Goal: Book appointment/travel/reservation

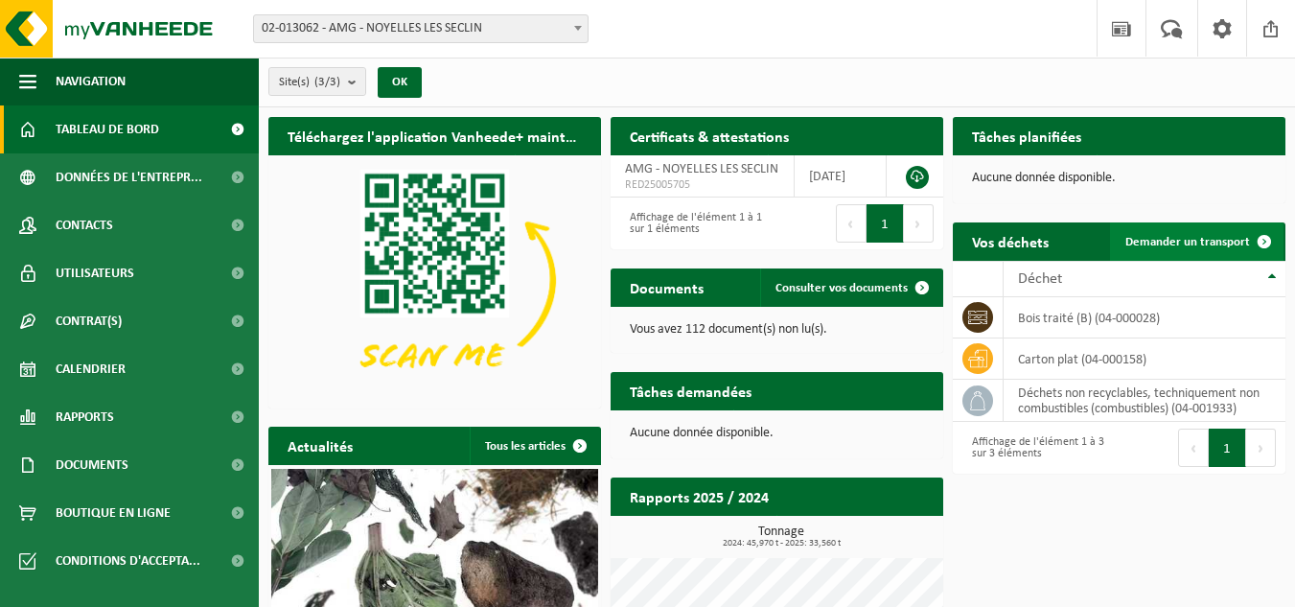
click at [1226, 247] on span "Demander un transport" at bounding box center [1187, 242] width 125 height 12
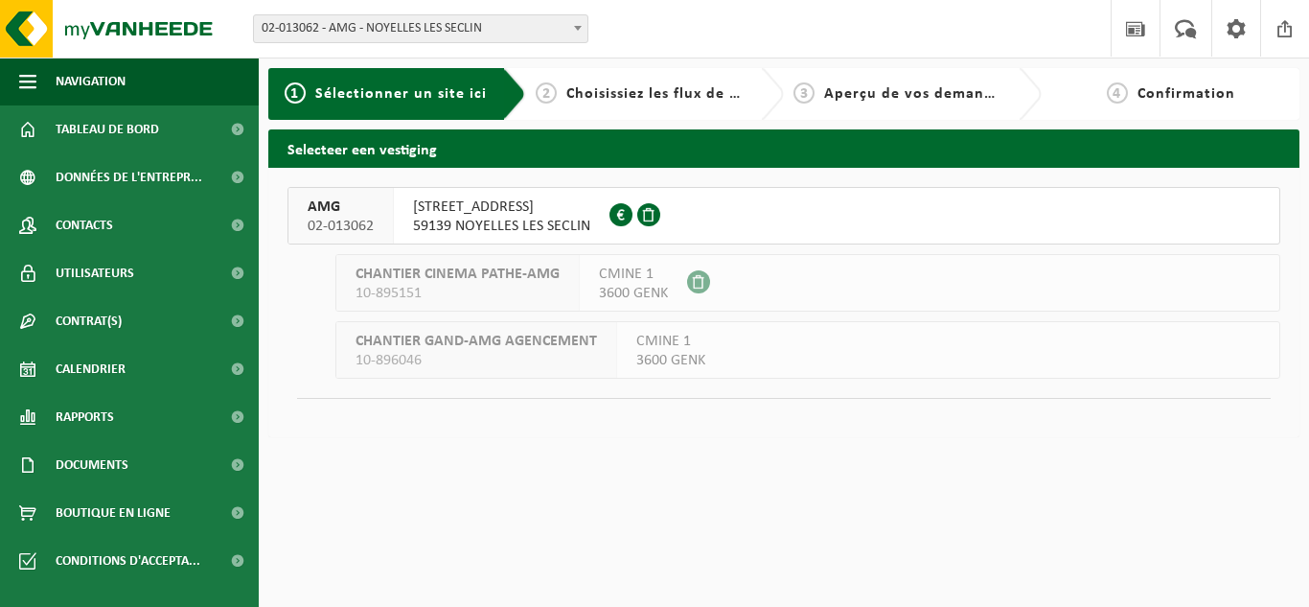
click at [575, 196] on div "RUE DE LA POINTE 122 59139 NOYELLES LES SECLIN FR 78 440 818 268" at bounding box center [502, 216] width 216 height 56
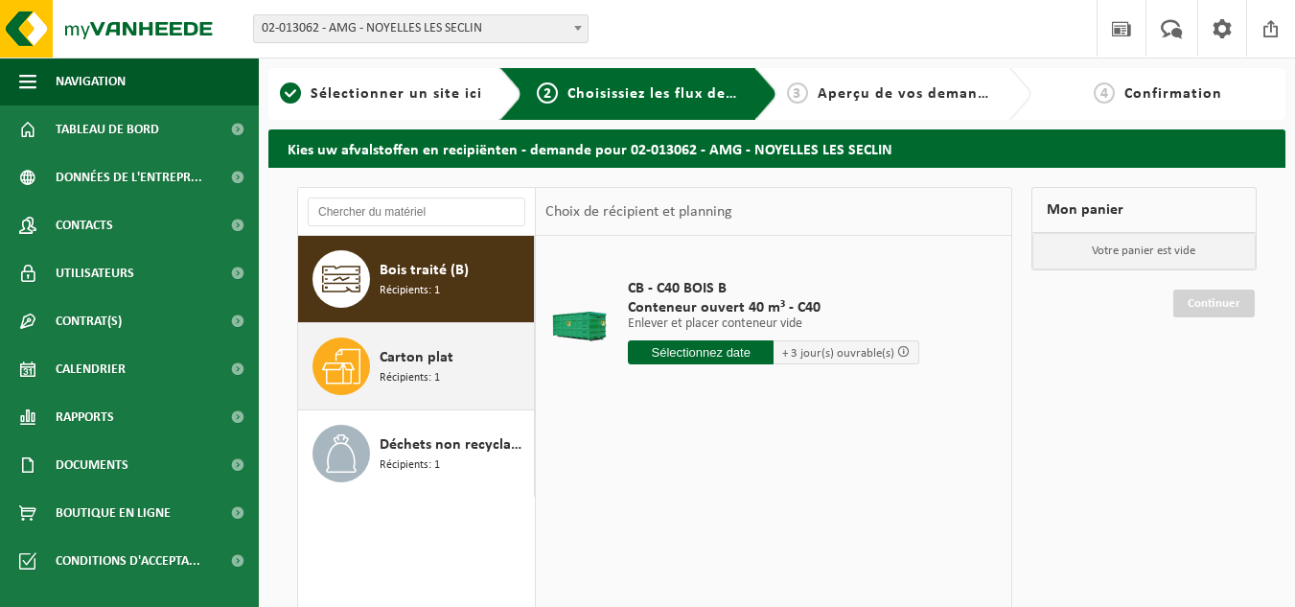
click at [441, 362] on span "Carton plat" at bounding box center [417, 357] width 74 height 23
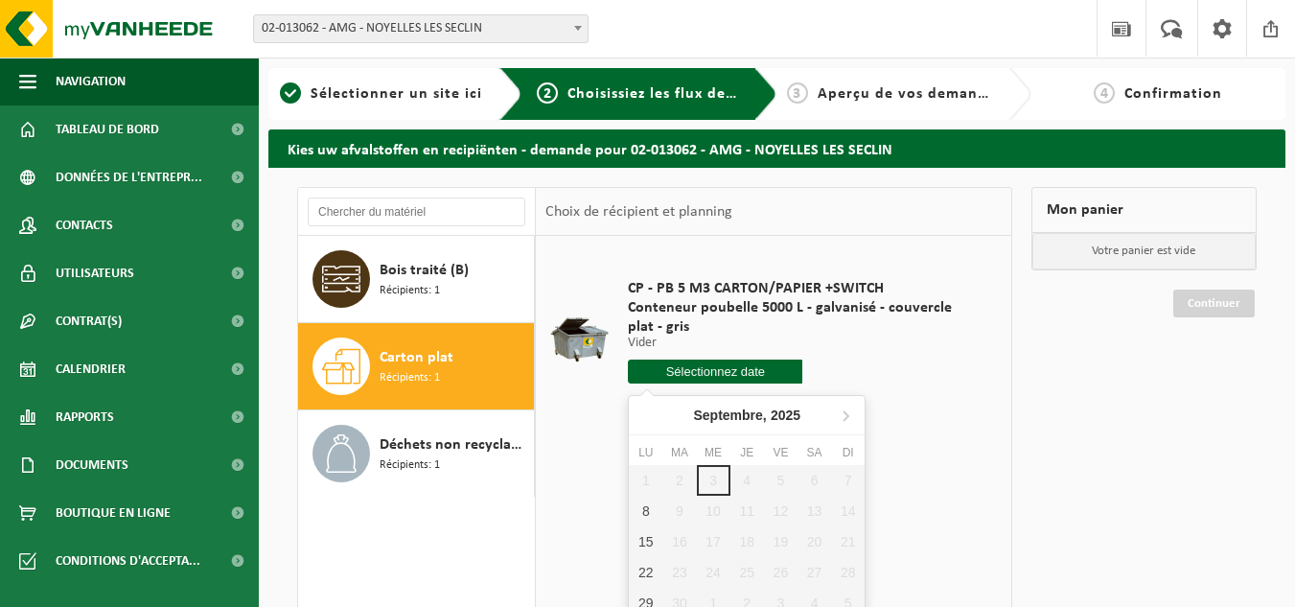
click at [728, 372] on input "text" at bounding box center [715, 371] width 174 height 24
click at [647, 513] on div "8" at bounding box center [646, 511] width 34 height 31
type input "à partir de 2025-09-08"
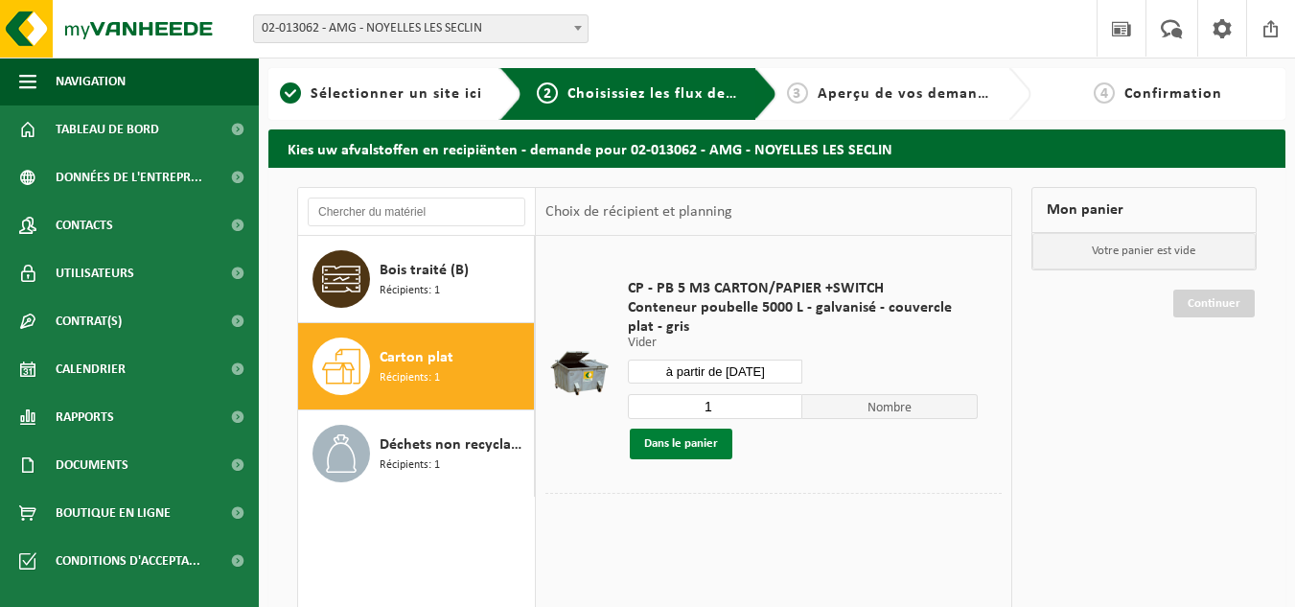
click at [679, 454] on button "Dans le panier" at bounding box center [681, 443] width 103 height 31
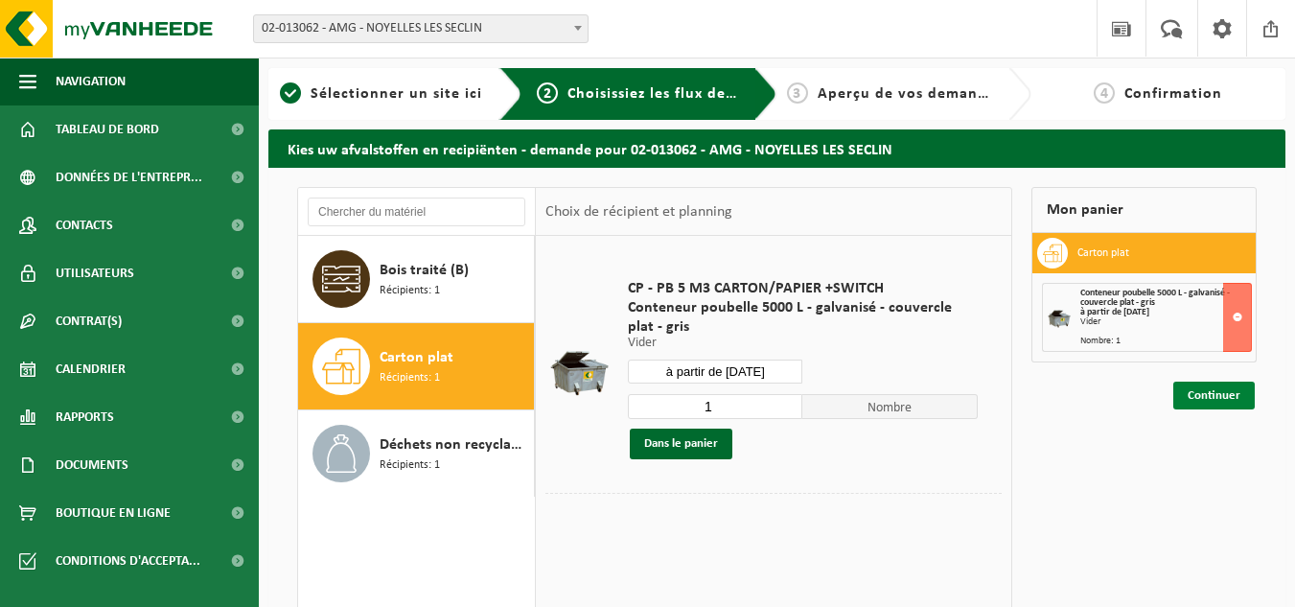
click at [1211, 402] on link "Continuer" at bounding box center [1213, 395] width 81 height 28
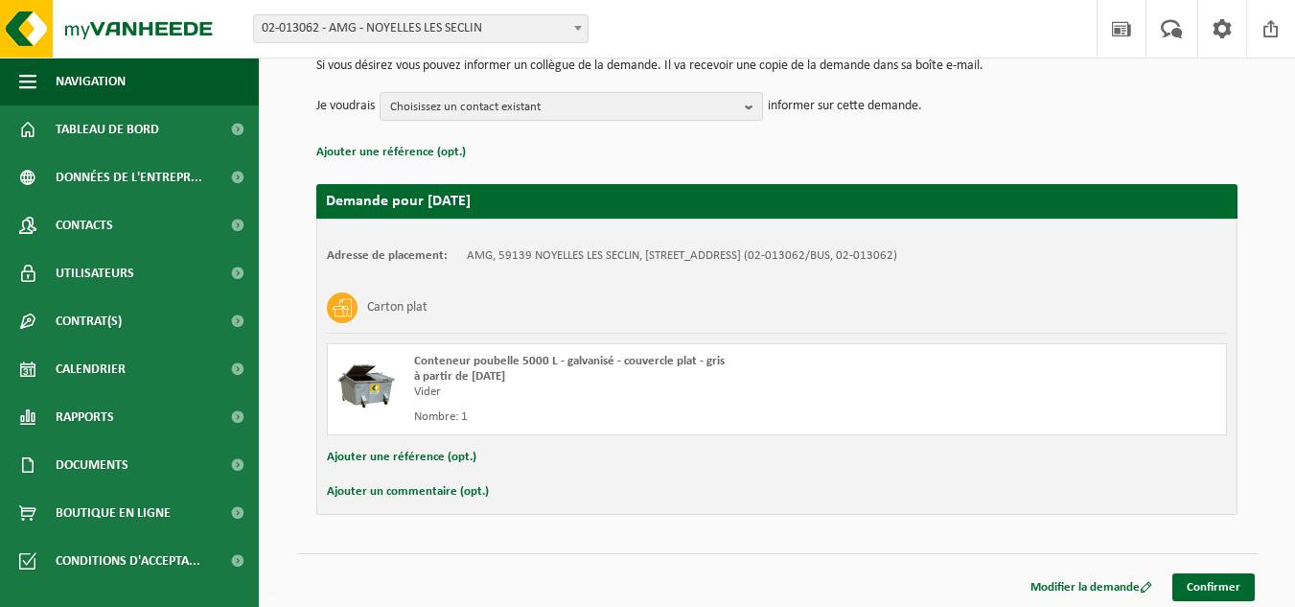
scroll to position [216, 0]
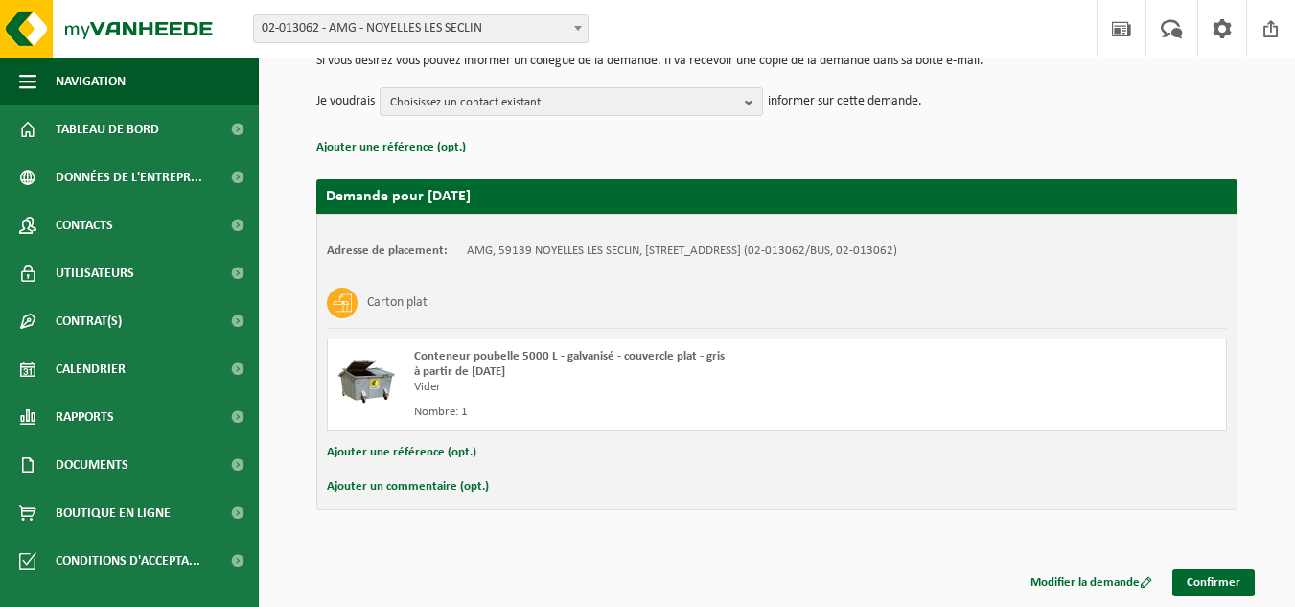
click at [1233, 567] on div "Modifier la demande Confirmer" at bounding box center [776, 558] width 959 height 20
click at [1218, 579] on link "Confirmer" at bounding box center [1213, 582] width 82 height 28
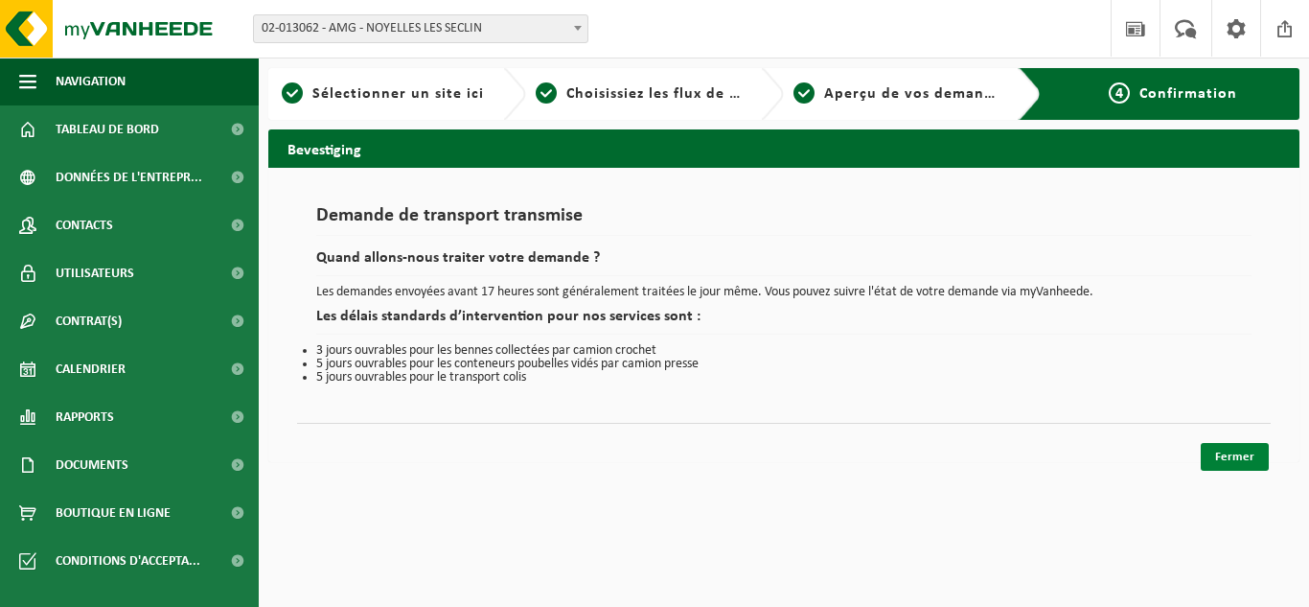
click at [1248, 446] on link "Fermer" at bounding box center [1235, 457] width 68 height 28
